Goal: Navigation & Orientation: Find specific page/section

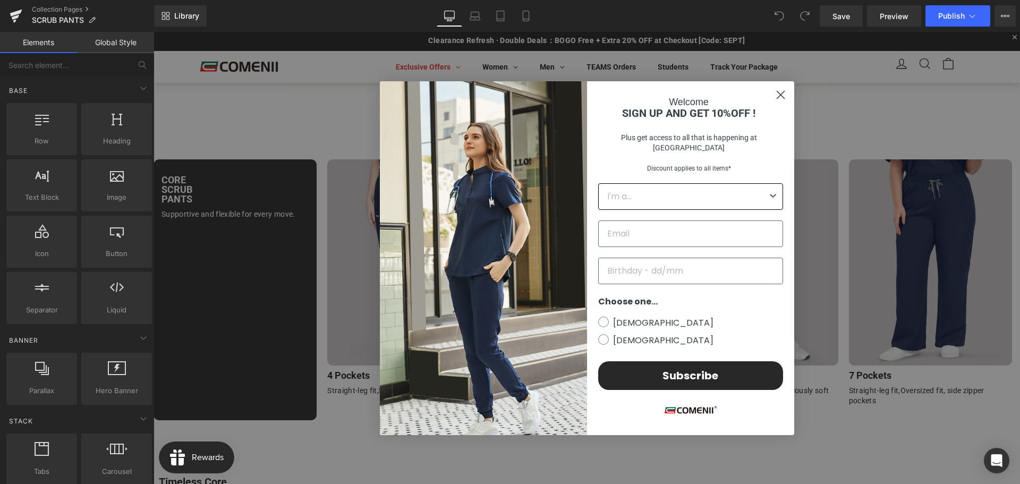
click at [775, 103] on circle "Close dialog" at bounding box center [780, 95] width 18 height 18
